Goal: Information Seeking & Learning: Learn about a topic

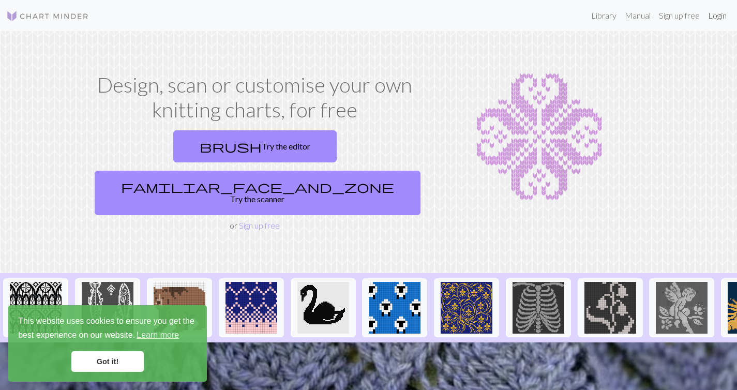
click at [717, 13] on link "Login" at bounding box center [717, 15] width 27 height 21
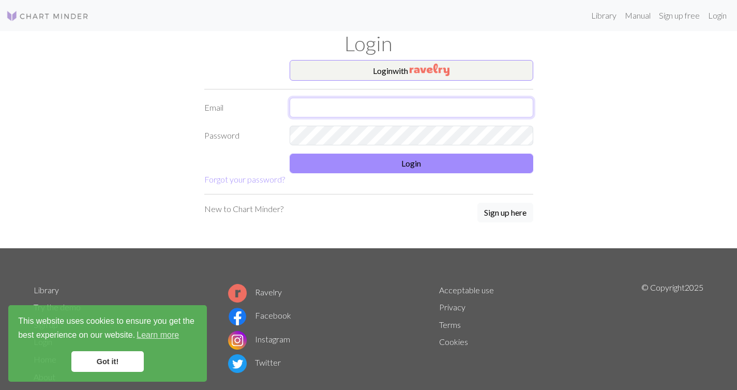
click at [408, 110] on input "text" at bounding box center [412, 108] width 244 height 20
click at [405, 69] on button "Login with" at bounding box center [412, 70] width 244 height 21
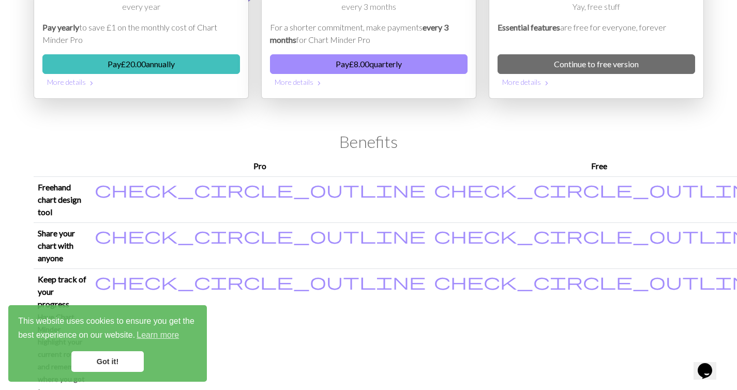
scroll to position [36, 0]
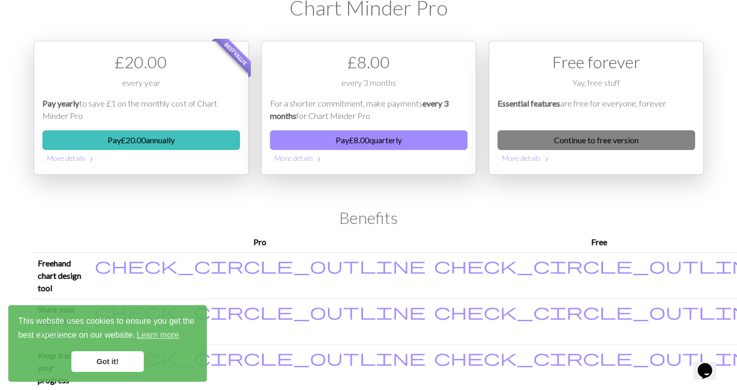
click at [531, 140] on link "Continue to free version" at bounding box center [597, 140] width 198 height 20
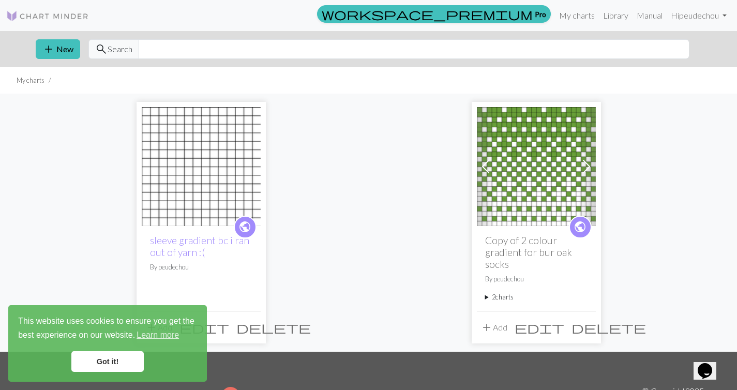
click at [52, 16] on img at bounding box center [47, 16] width 83 height 12
click at [240, 50] on input "text" at bounding box center [414, 49] width 551 height 20
type input "anie"
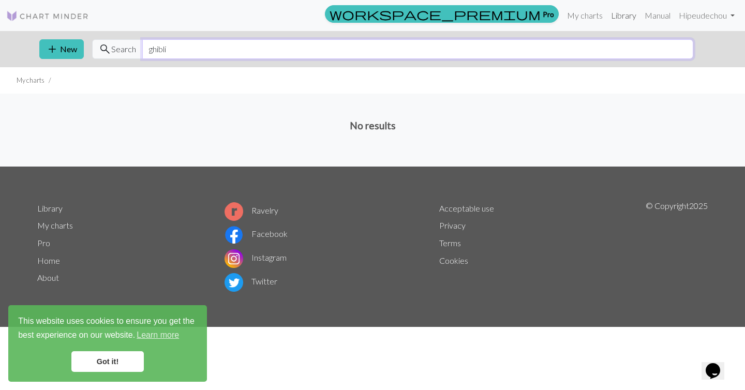
type input "ghibli"
click at [617, 14] on link "Library" at bounding box center [624, 15] width 34 height 21
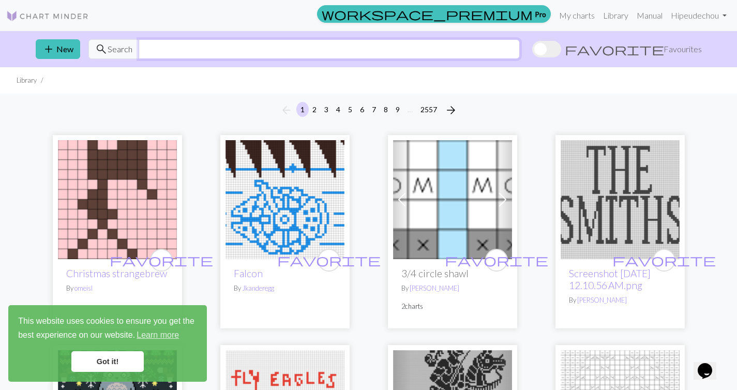
click at [189, 46] on input "text" at bounding box center [329, 49] width 381 height 20
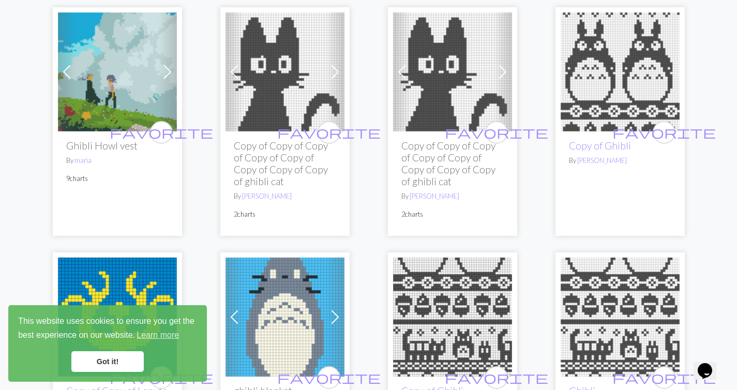
scroll to position [914, 0]
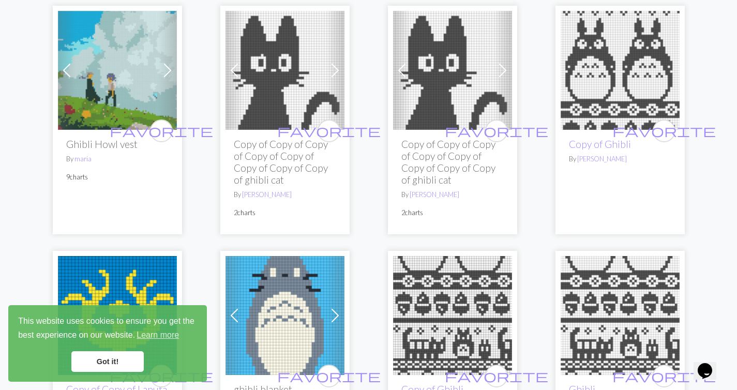
click at [169, 68] on span at bounding box center [167, 70] width 17 height 17
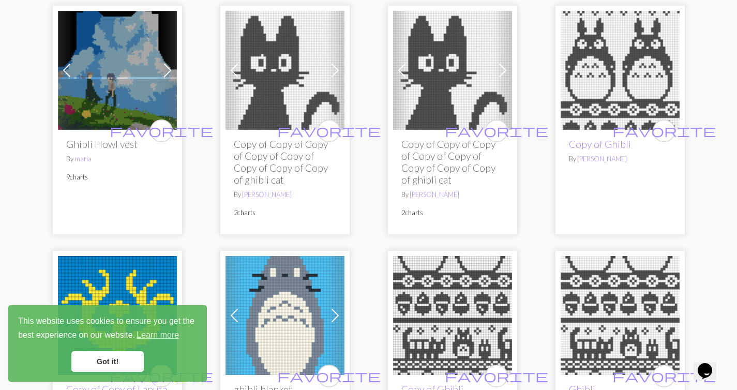
click at [169, 68] on span at bounding box center [167, 70] width 17 height 17
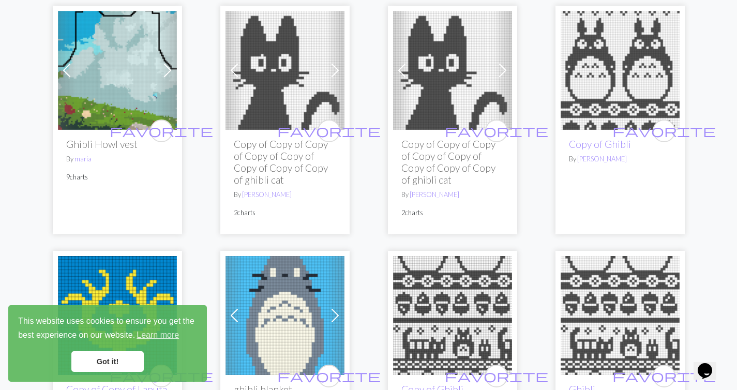
click at [169, 68] on span at bounding box center [167, 70] width 17 height 17
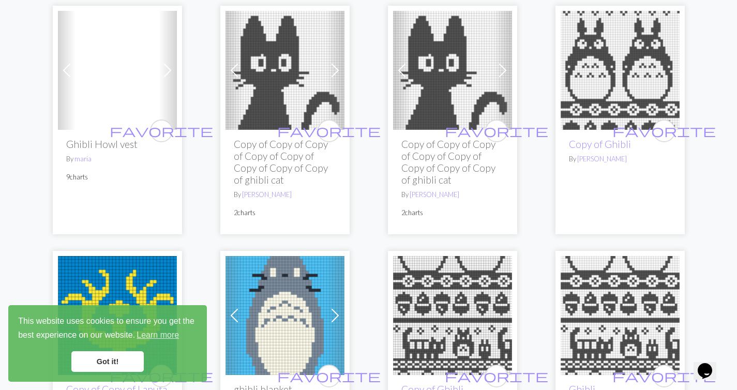
click at [169, 68] on span at bounding box center [167, 70] width 17 height 17
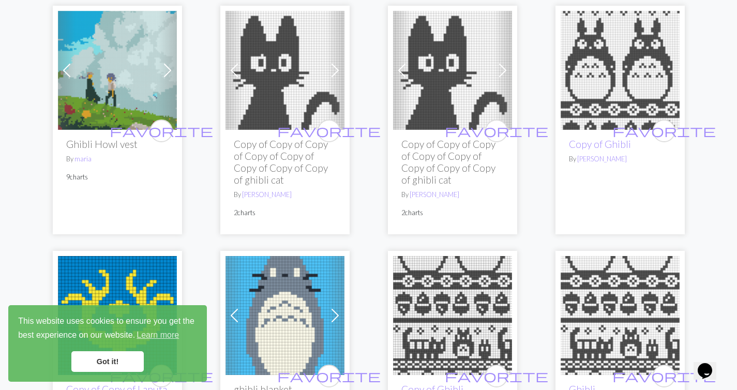
click at [169, 68] on span at bounding box center [167, 70] width 17 height 17
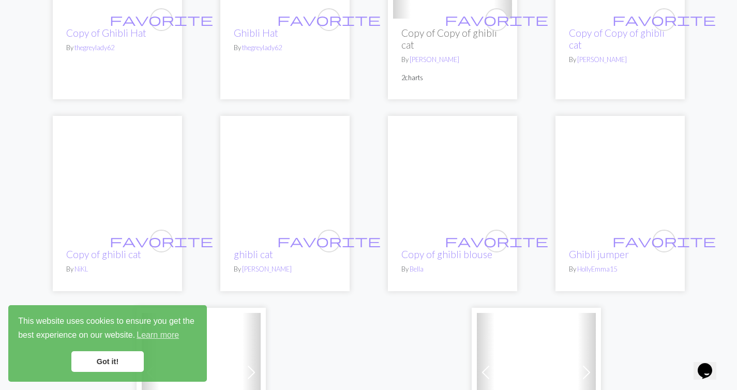
scroll to position [2865, 0]
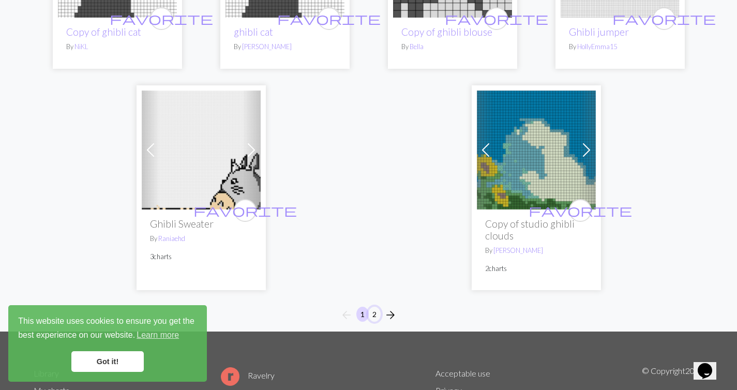
click at [373, 307] on button "2" at bounding box center [374, 314] width 12 height 15
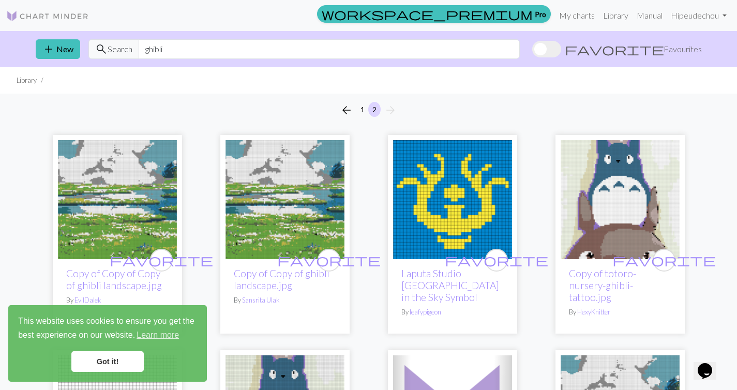
click at [168, 49] on input "ghibli" at bounding box center [329, 49] width 381 height 20
type input "anime"
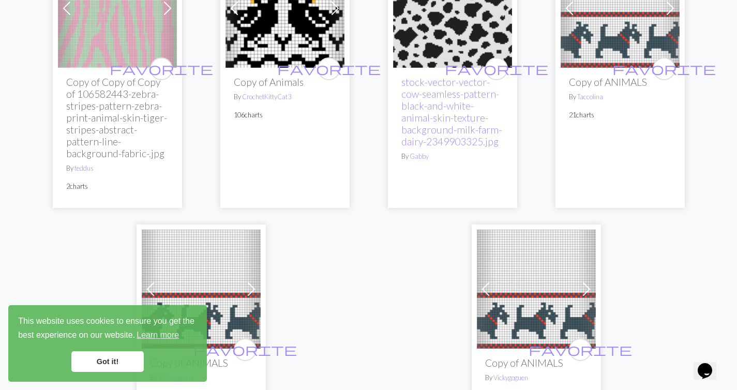
scroll to position [3235, 0]
